Goal: Transaction & Acquisition: Purchase product/service

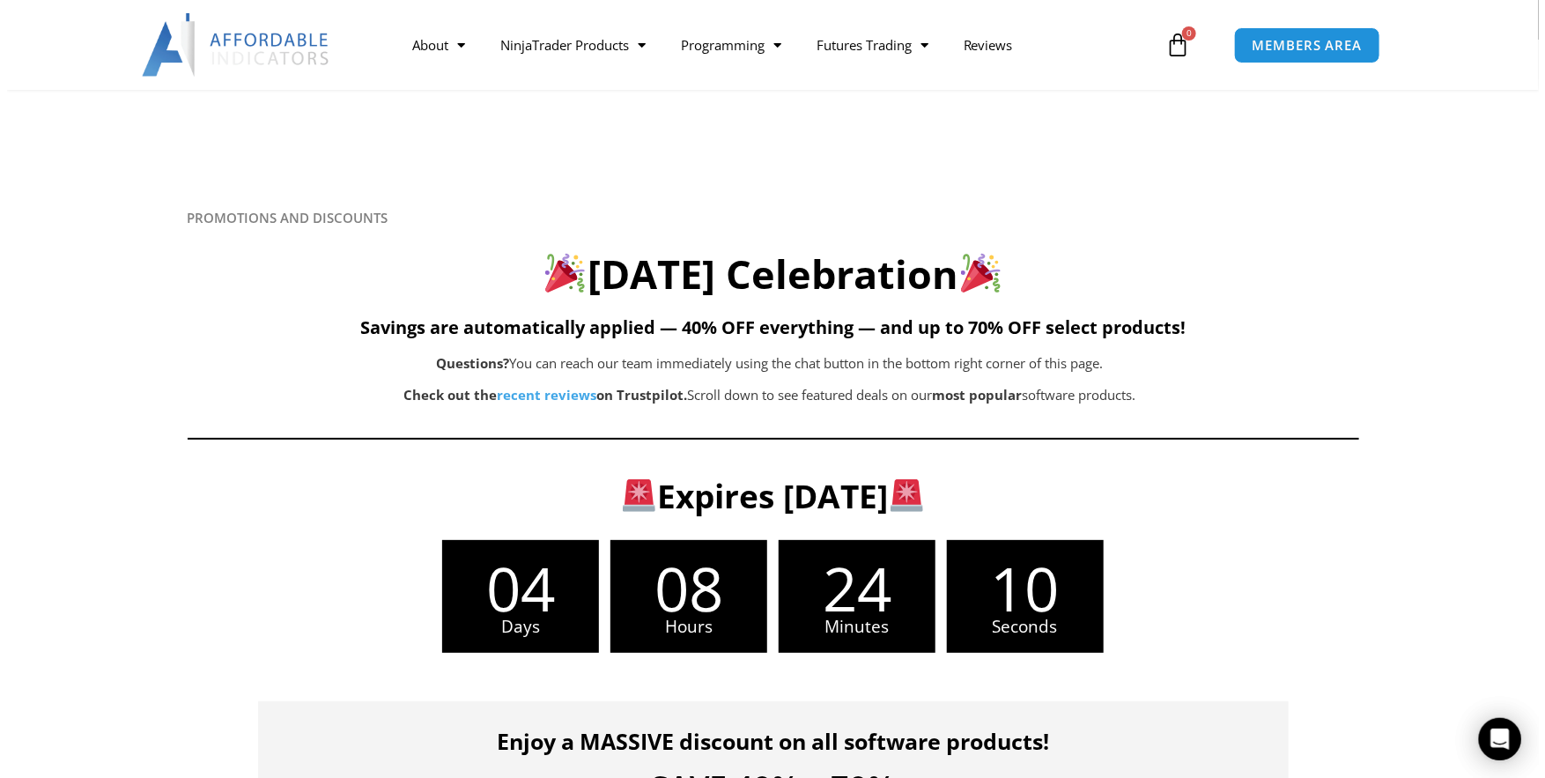
scroll to position [293, 0]
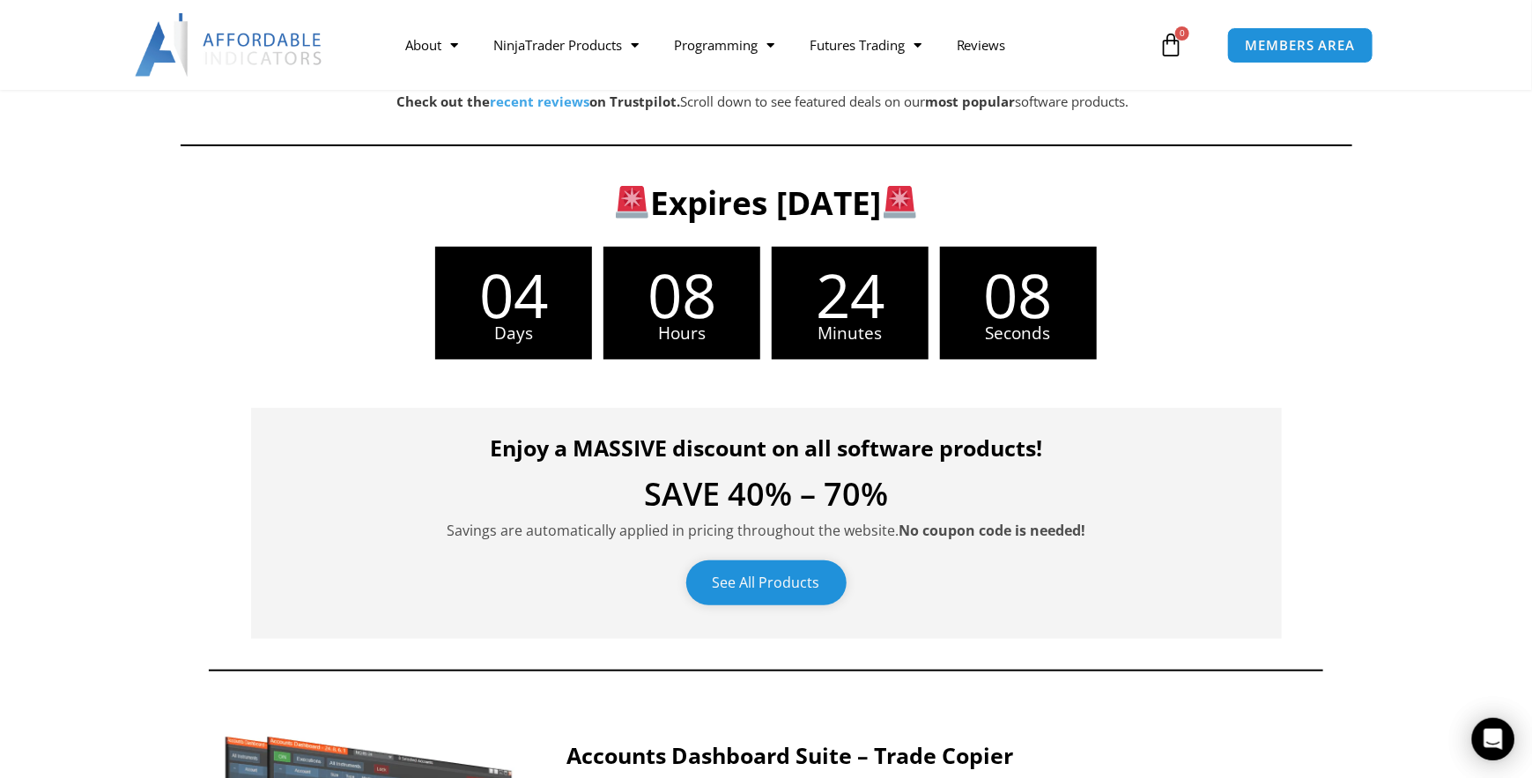
click at [740, 583] on link "See All Products" at bounding box center [766, 582] width 160 height 45
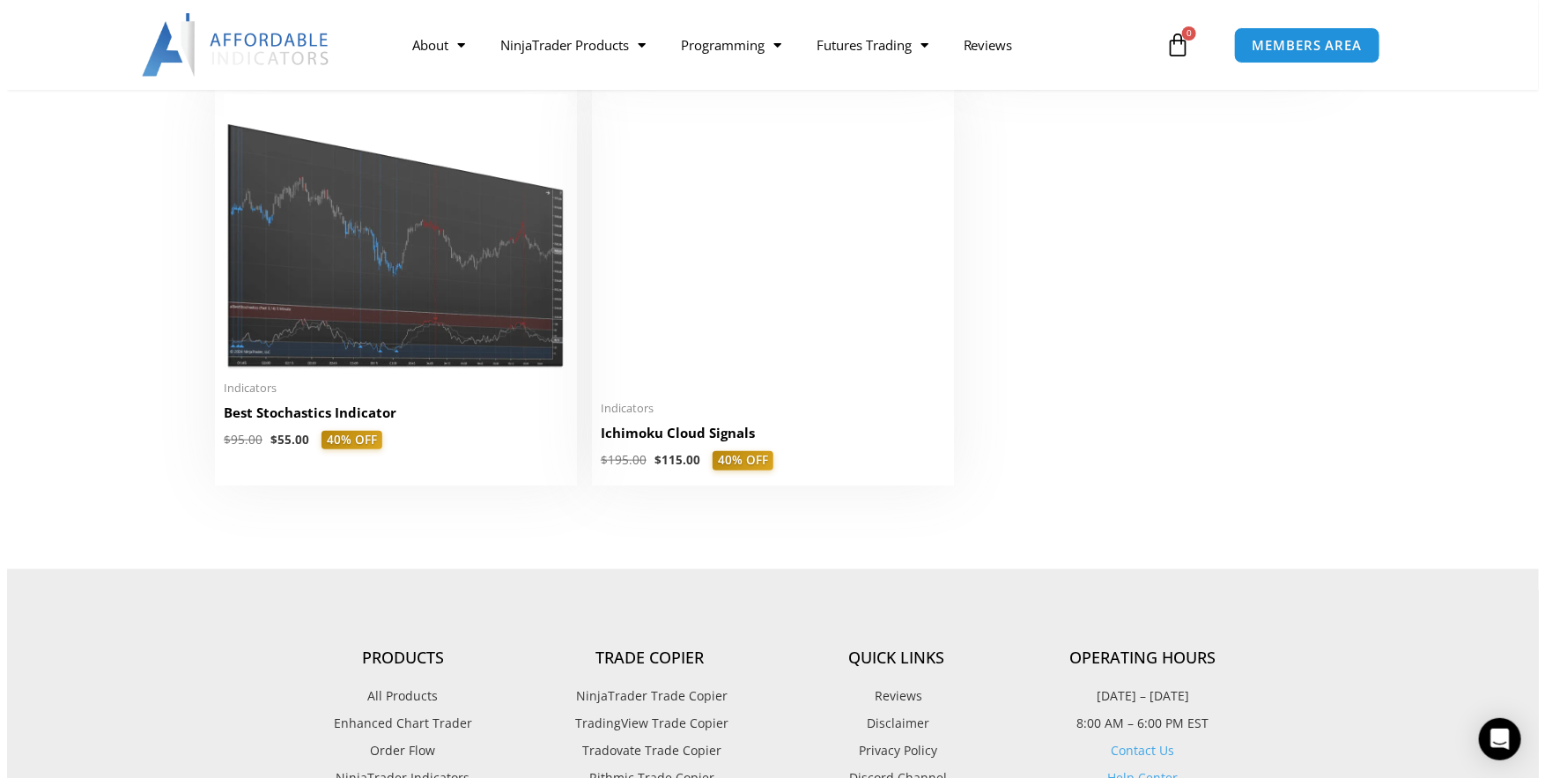
scroll to position [4698, 0]
